Goal: Transaction & Acquisition: Download file/media

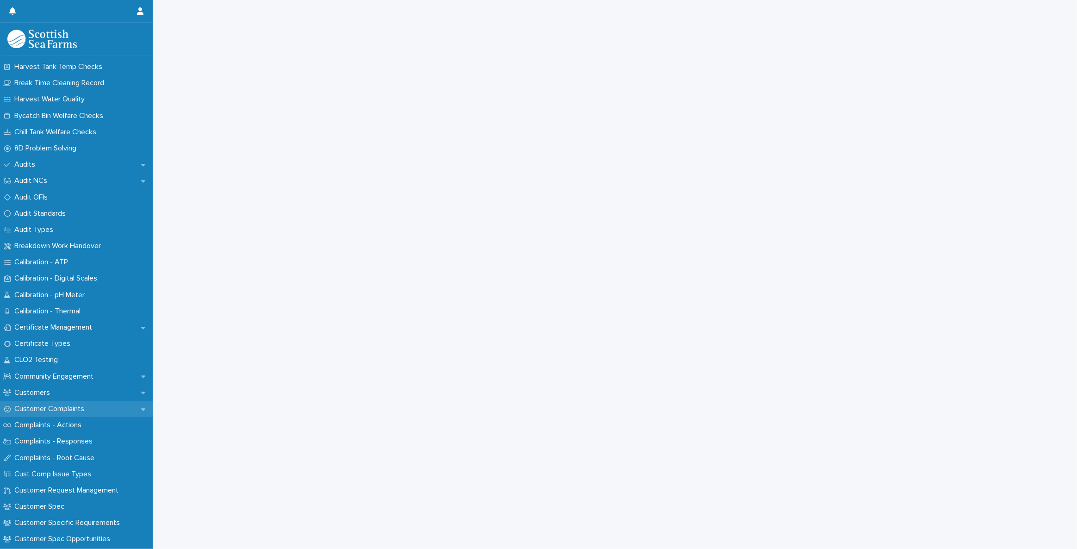
scroll to position [210, 0]
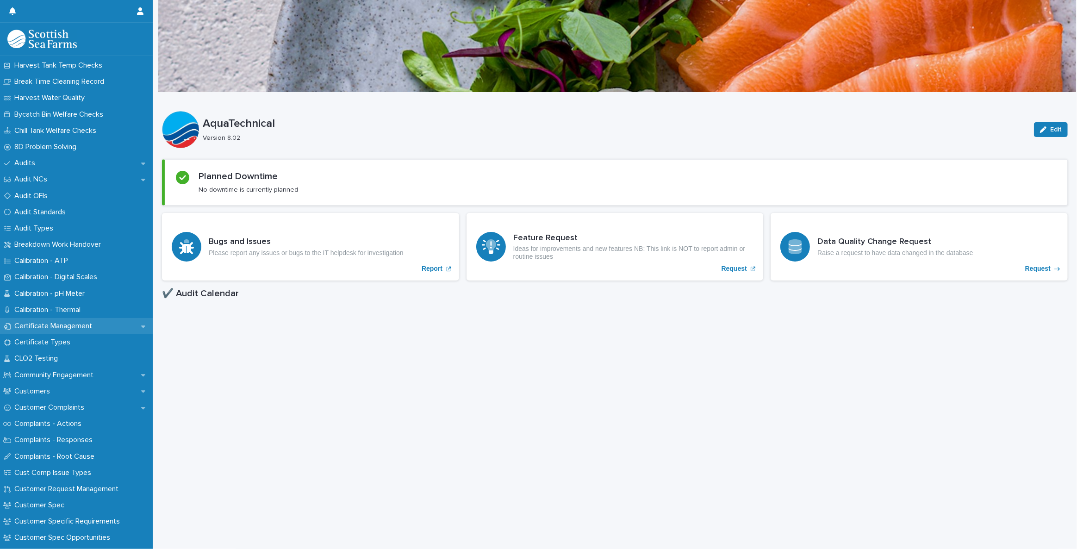
click at [86, 330] on p "Certificate Management" at bounding box center [55, 326] width 89 height 9
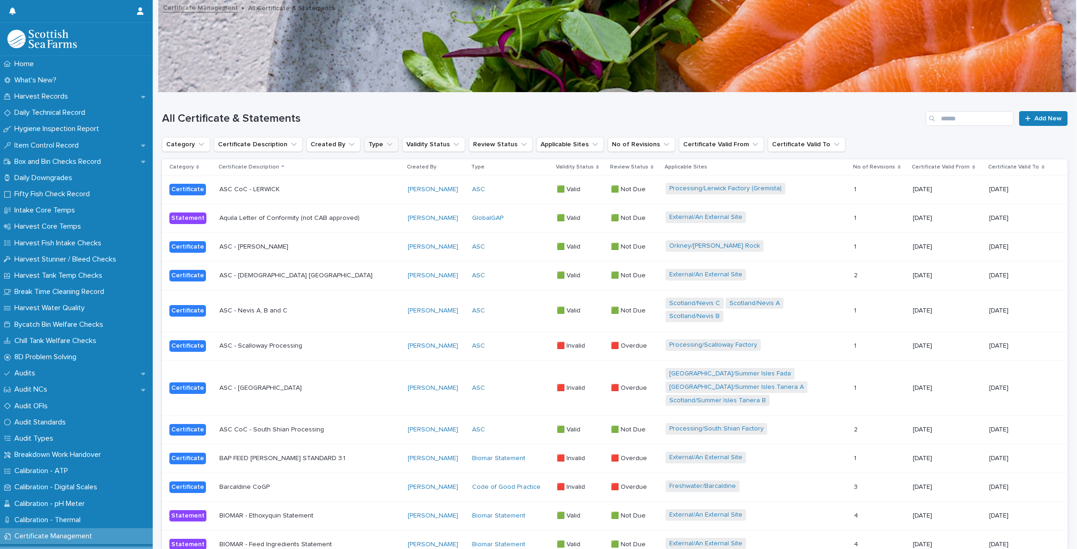
click at [377, 138] on button "Type" at bounding box center [381, 144] width 34 height 15
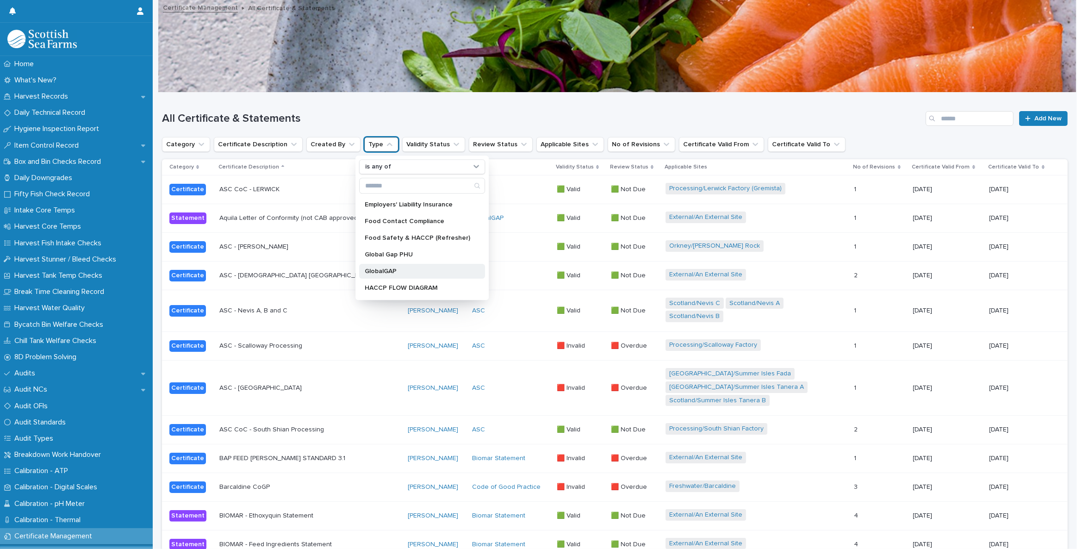
scroll to position [168, 0]
click at [396, 252] on p "GlobalGAP" at bounding box center [418, 252] width 106 height 6
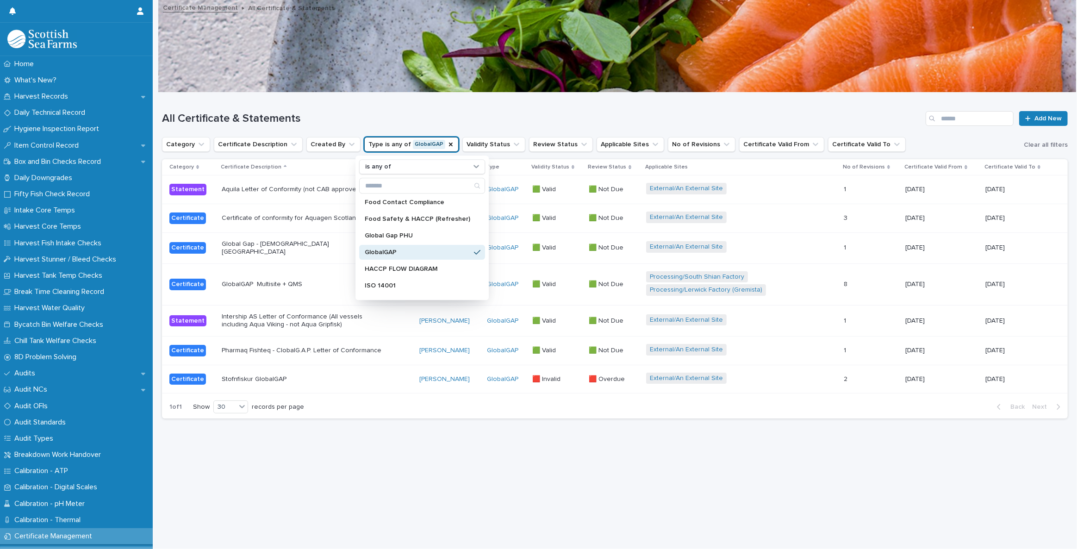
click at [497, 116] on h1 "All Certificate & Statements" at bounding box center [542, 118] width 760 height 13
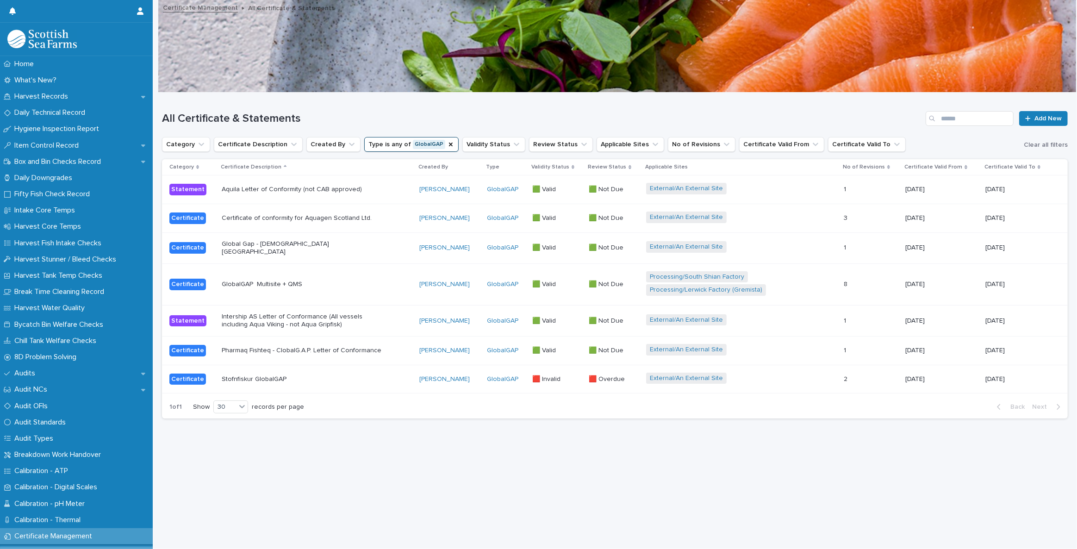
click at [279, 281] on p "GlobalGAP Multisite + QMS" at bounding box center [303, 285] width 162 height 8
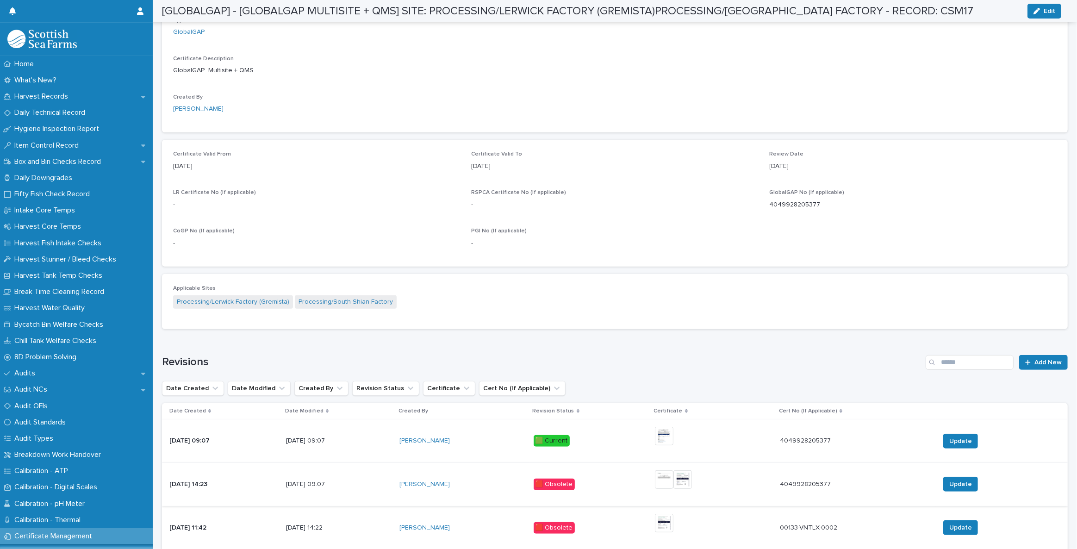
scroll to position [337, 0]
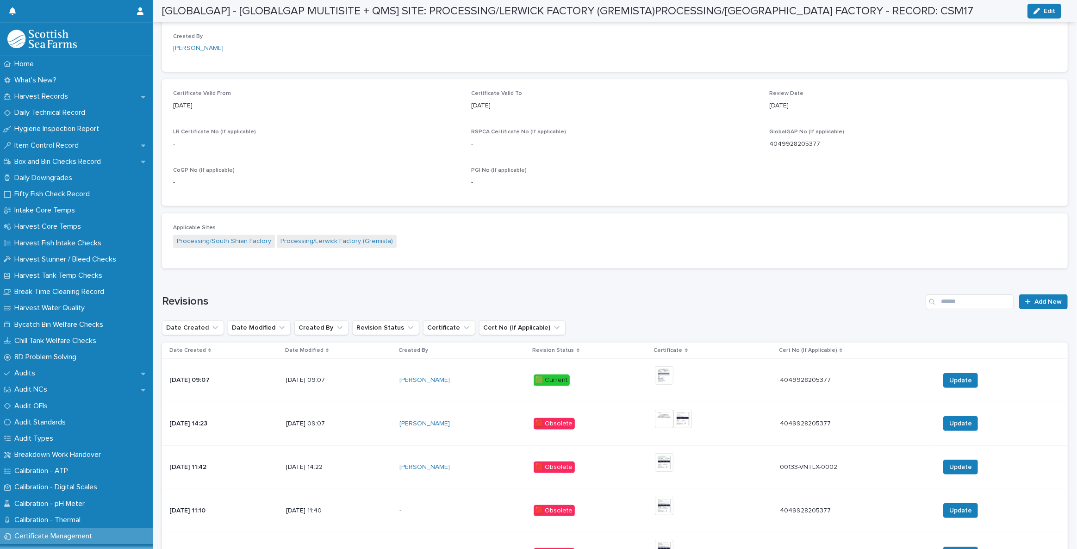
click at [352, 376] on p "[DATE] 09:07" at bounding box center [339, 380] width 106 height 8
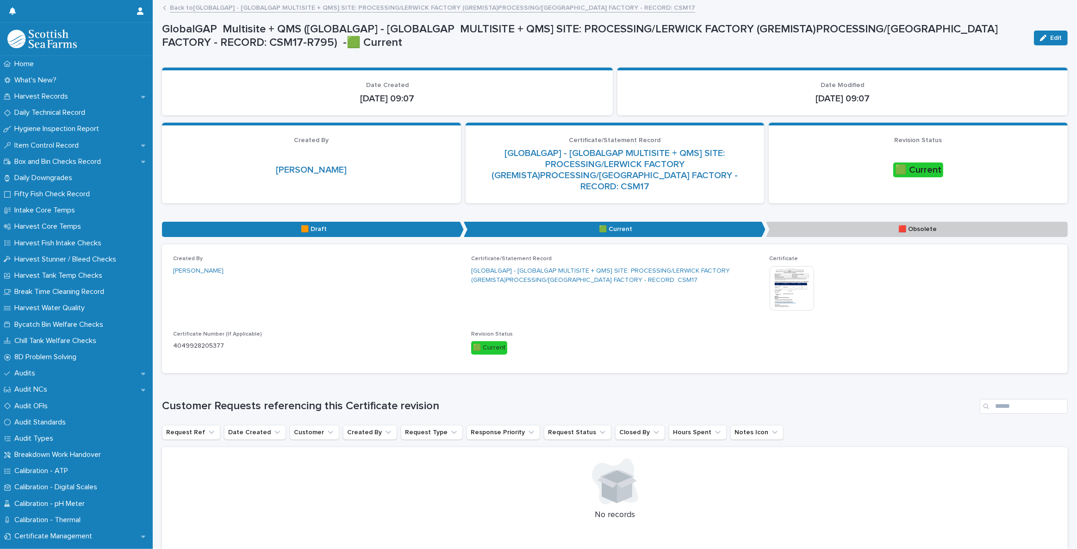
click at [788, 287] on img at bounding box center [792, 288] width 44 height 44
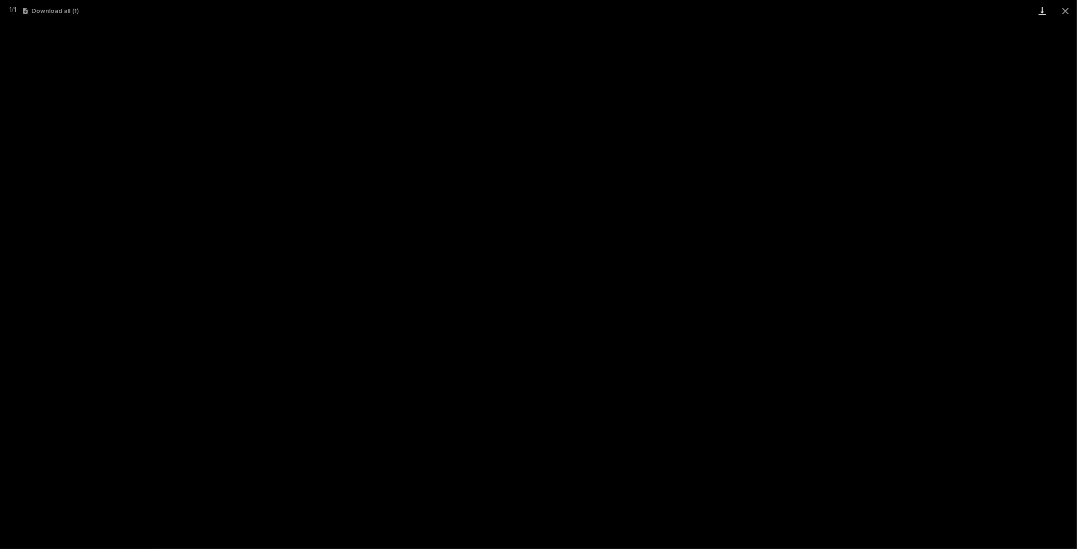
click at [1045, 15] on link "Download" at bounding box center [1042, 11] width 23 height 22
